Goal: Information Seeking & Learning: Learn about a topic

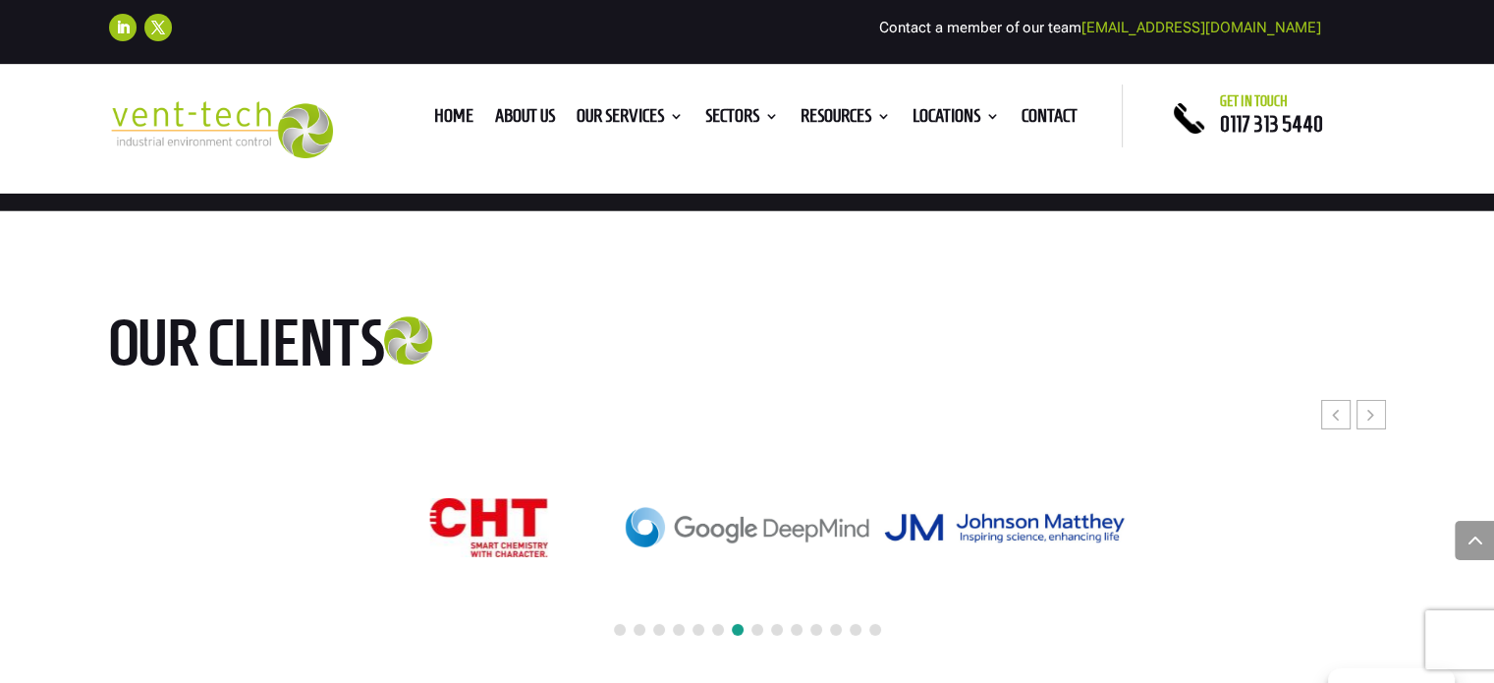
scroll to position [6126, 0]
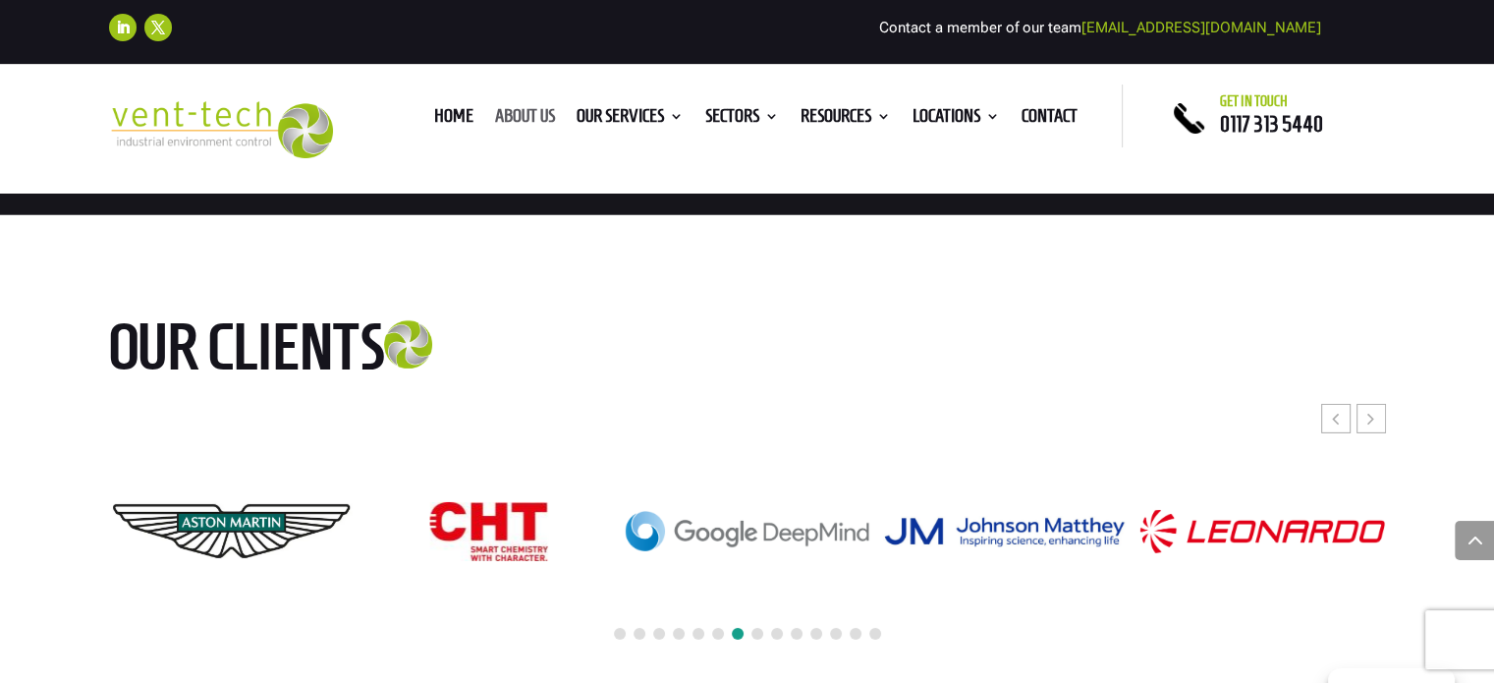
click at [512, 109] on link "About us" at bounding box center [525, 120] width 60 height 22
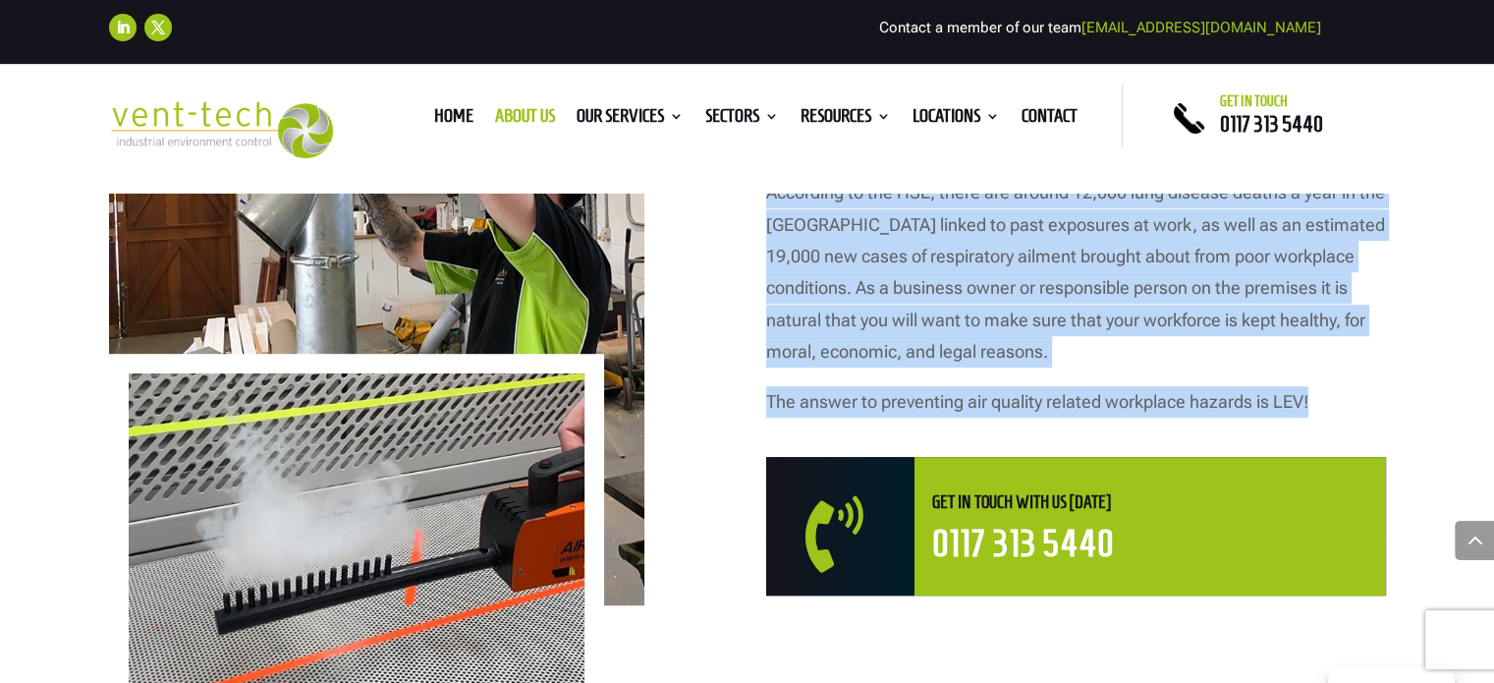
scroll to position [1147, 0]
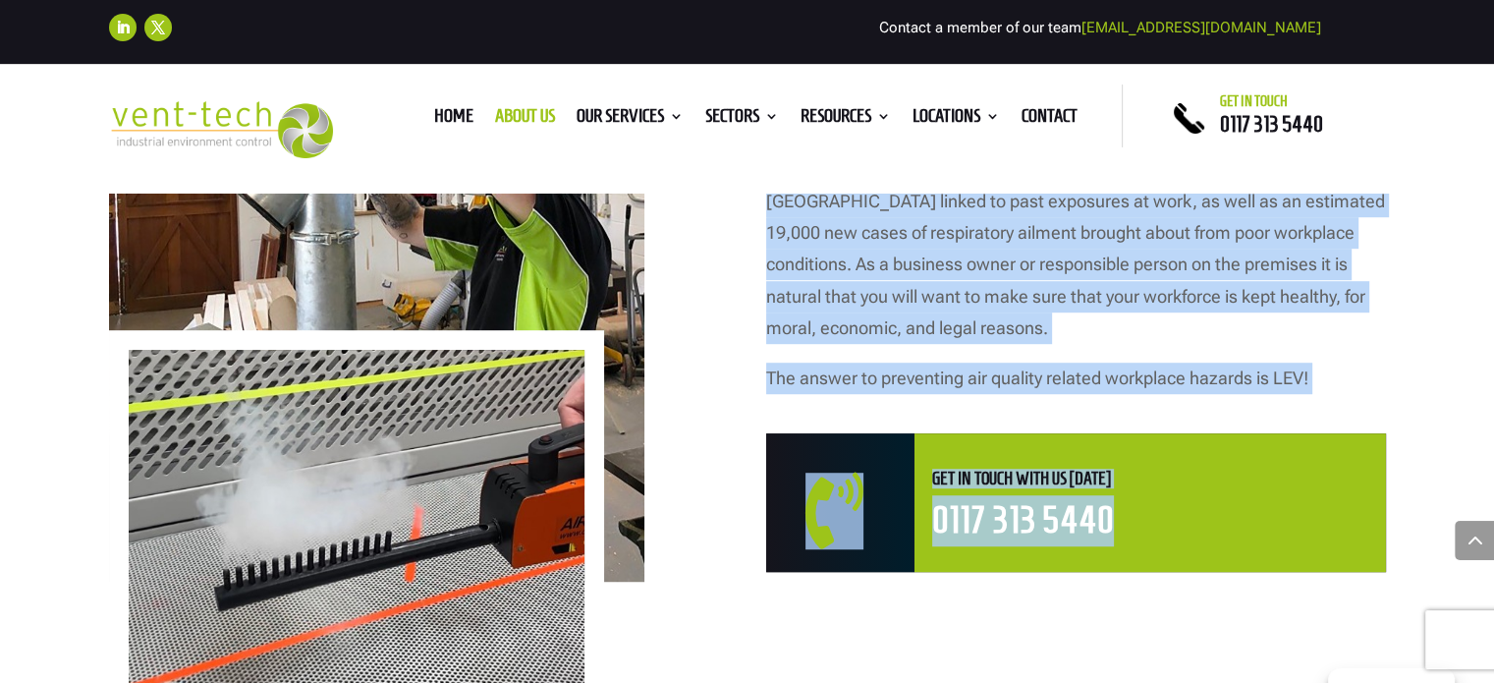
drag, startPoint x: 758, startPoint y: 365, endPoint x: 1322, endPoint y: 397, distance: 564.8
click at [1322, 400] on div "Founded in 2003 Why Choose Vent-Tech for LEV? dust and fume extraction is more …" at bounding box center [747, 292] width 1277 height 853
copy div "According to the HSE, there are around 12,000 lung disease deaths a year in the…"
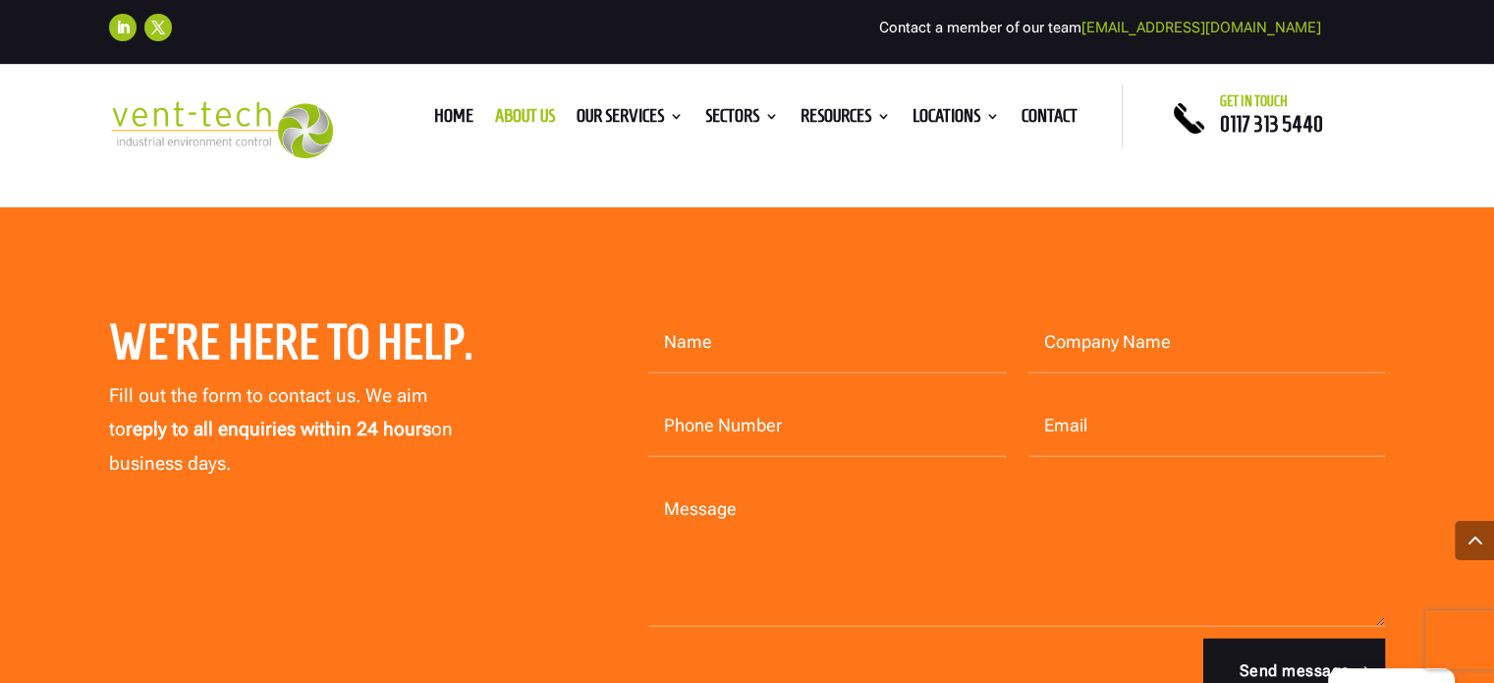
scroll to position [5565, 0]
